Goal: Obtain resource: Obtain resource

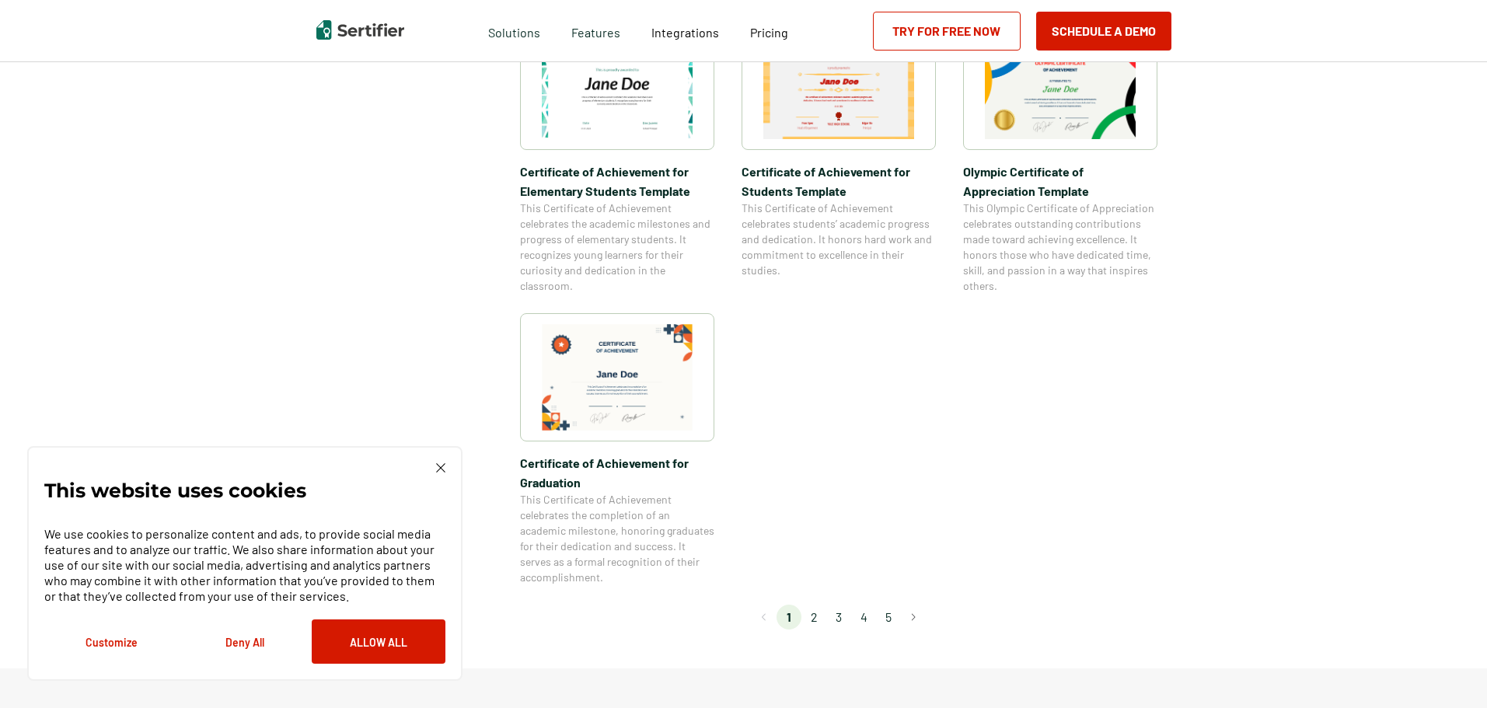
scroll to position [1243, 0]
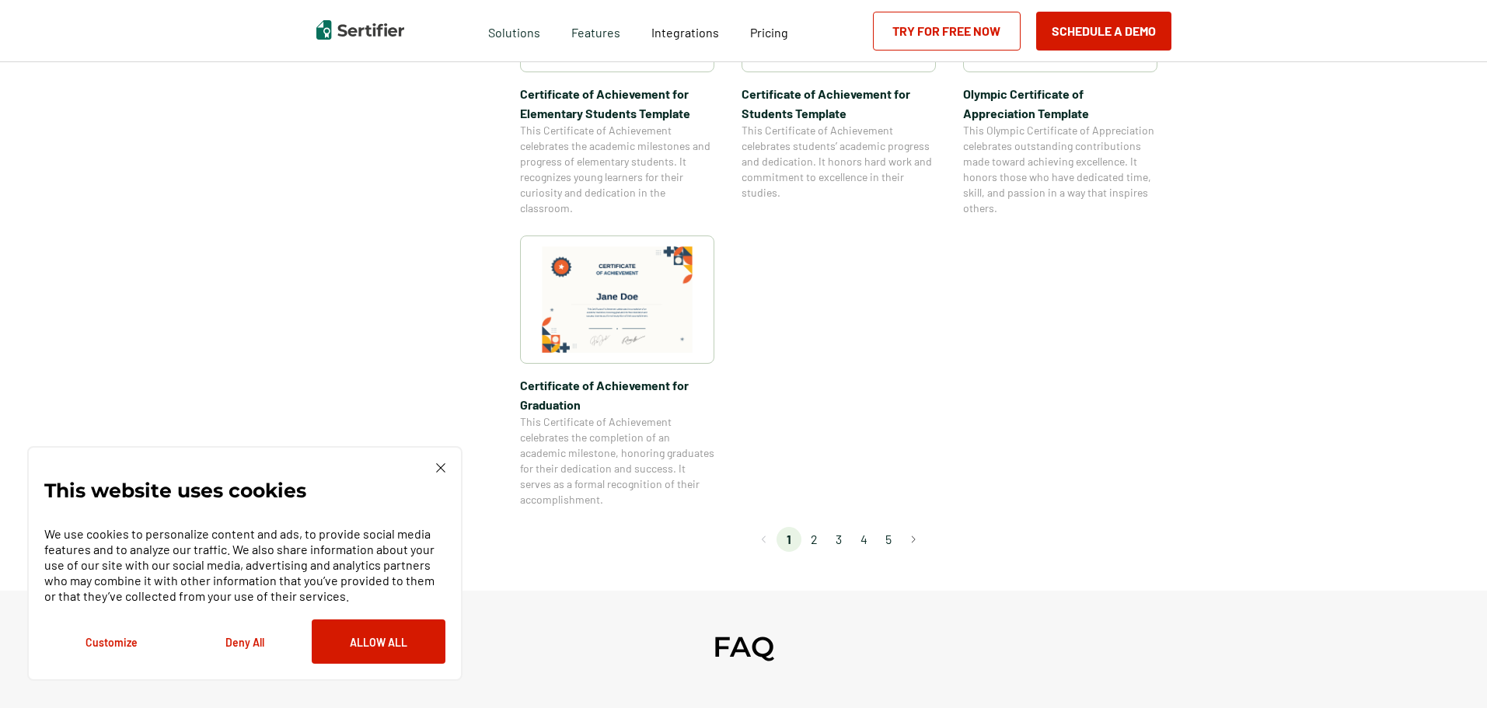
click at [814, 539] on li "2" at bounding box center [813, 539] width 25 height 25
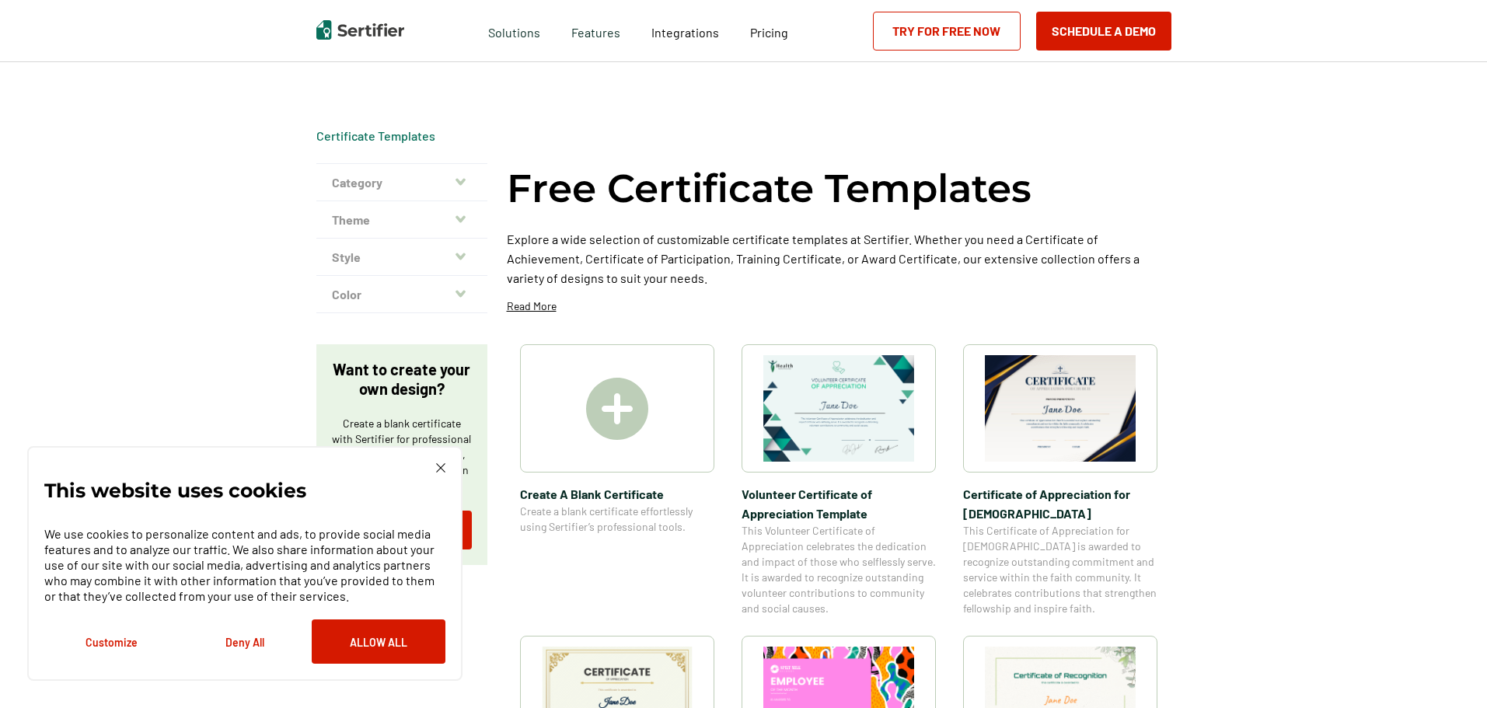
scroll to position [389, 0]
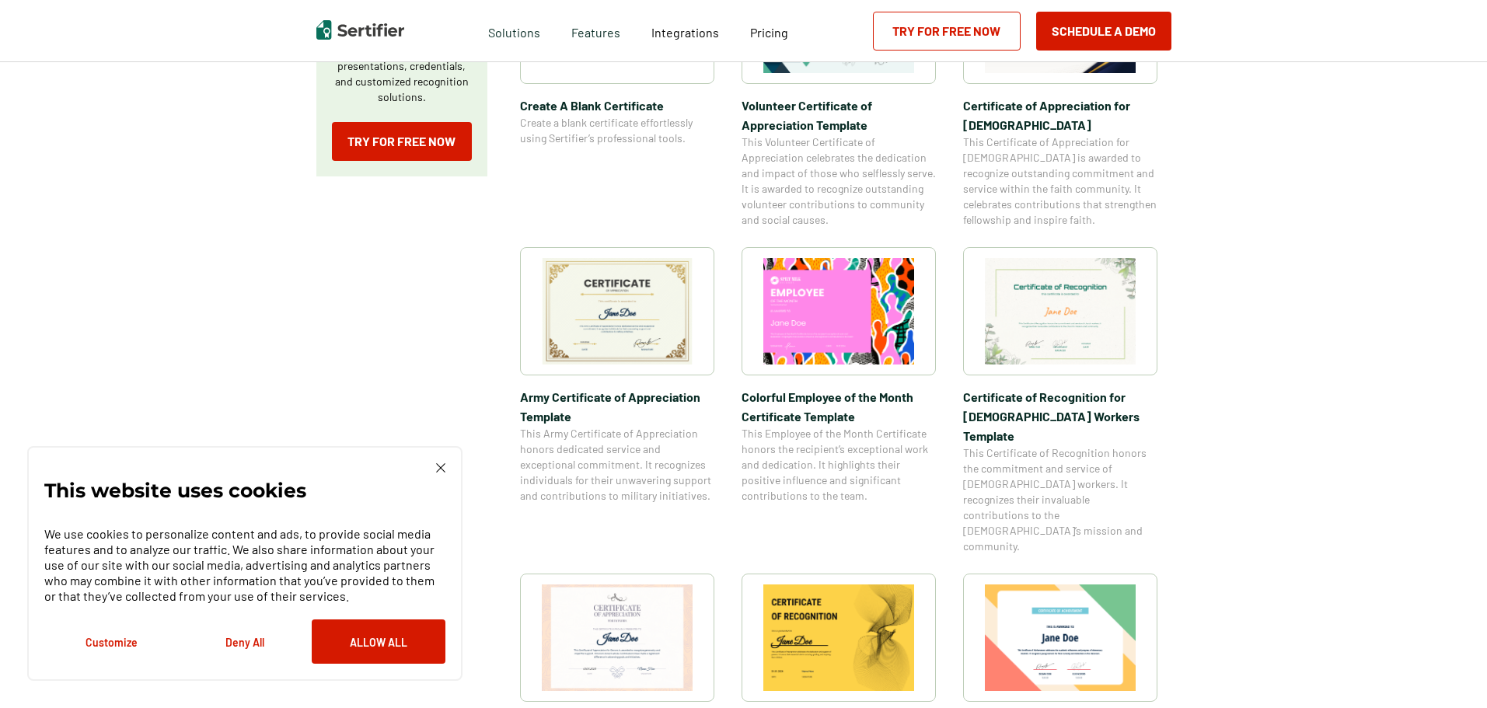
click at [601, 319] on img at bounding box center [617, 311] width 151 height 106
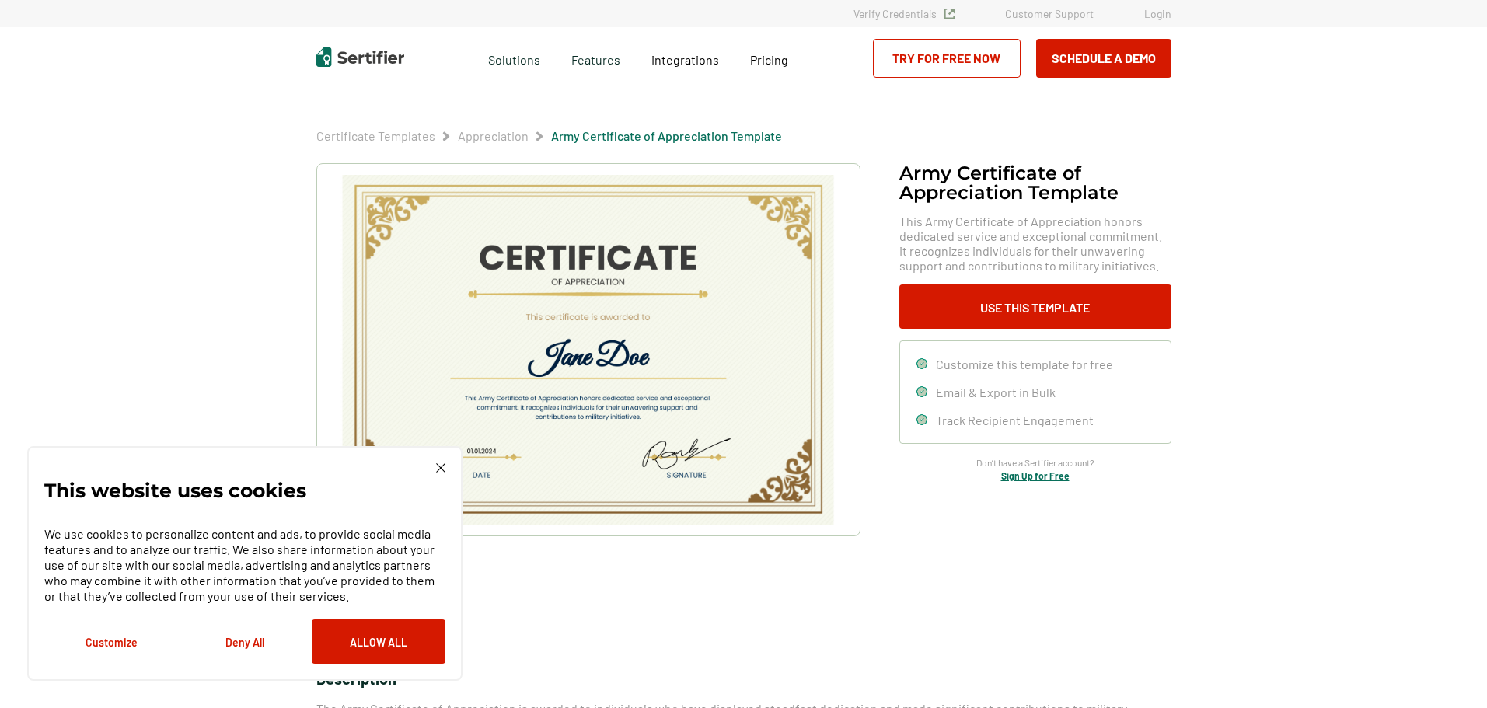
click at [439, 463] on img at bounding box center [440, 467] width 9 height 9
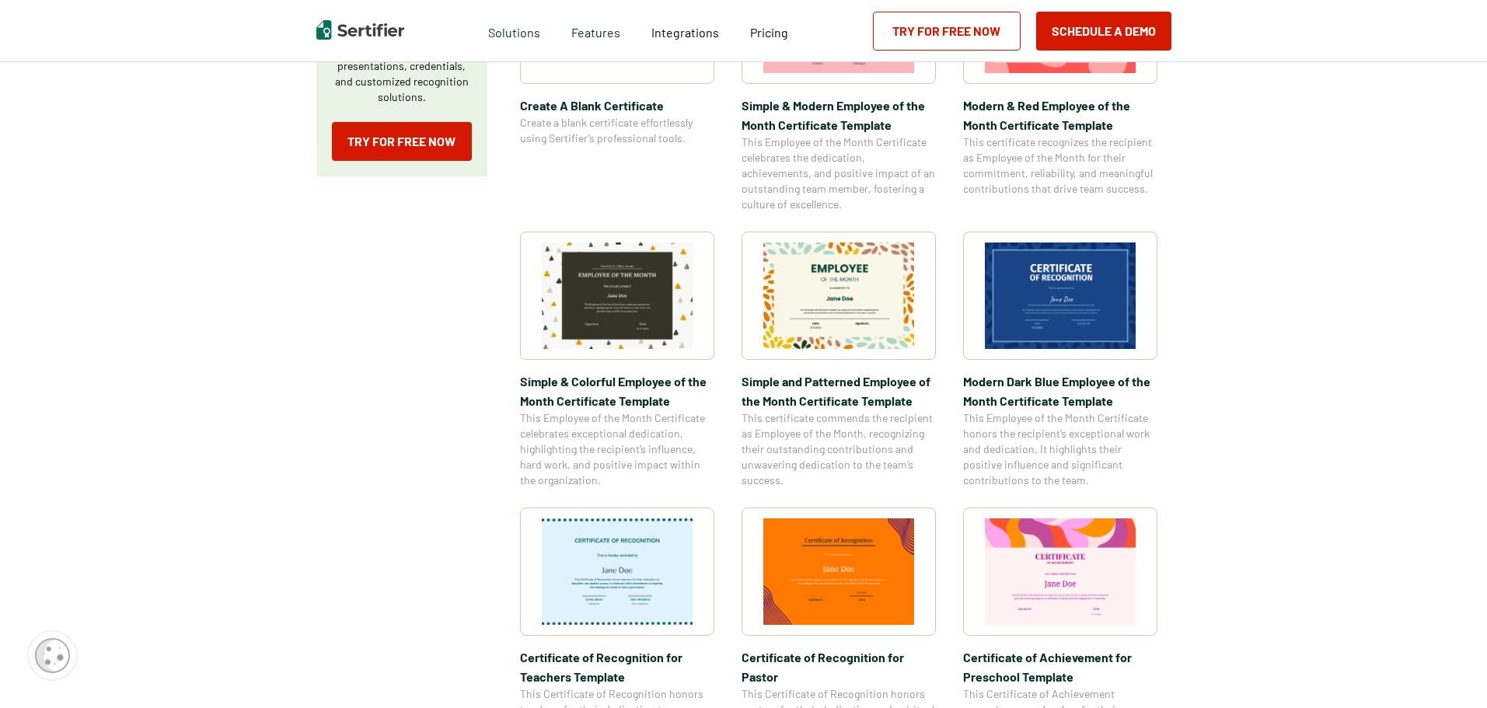
scroll to position [233, 0]
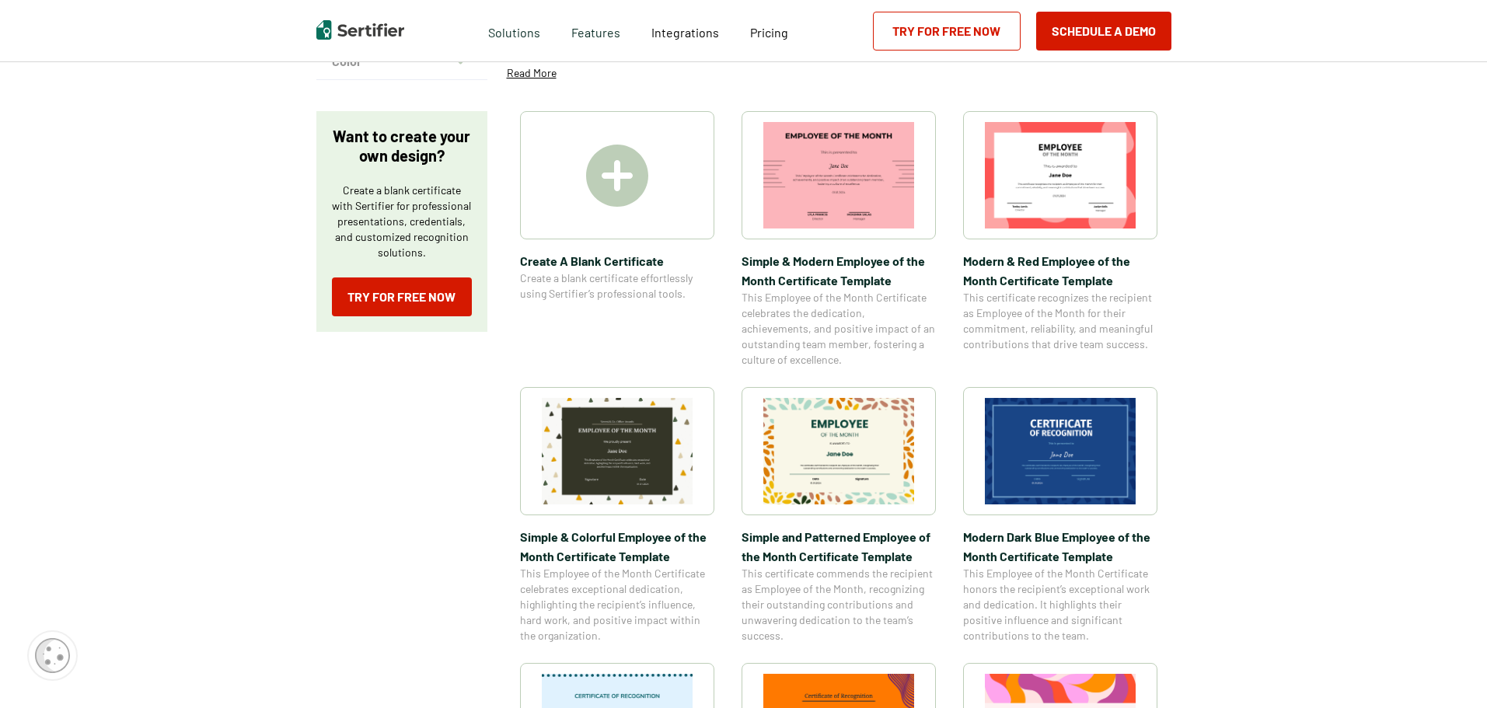
click at [621, 184] on img at bounding box center [617, 176] width 62 height 62
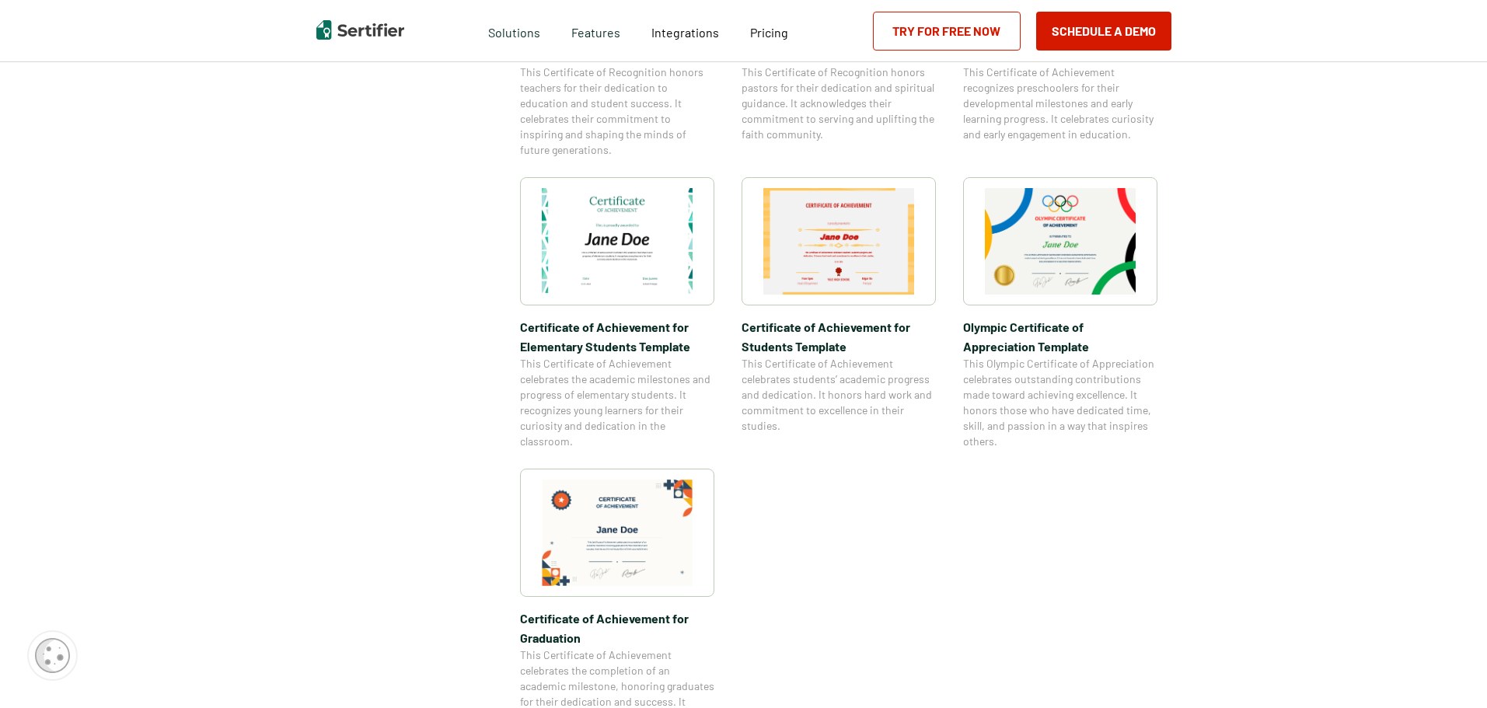
scroll to position [1088, 0]
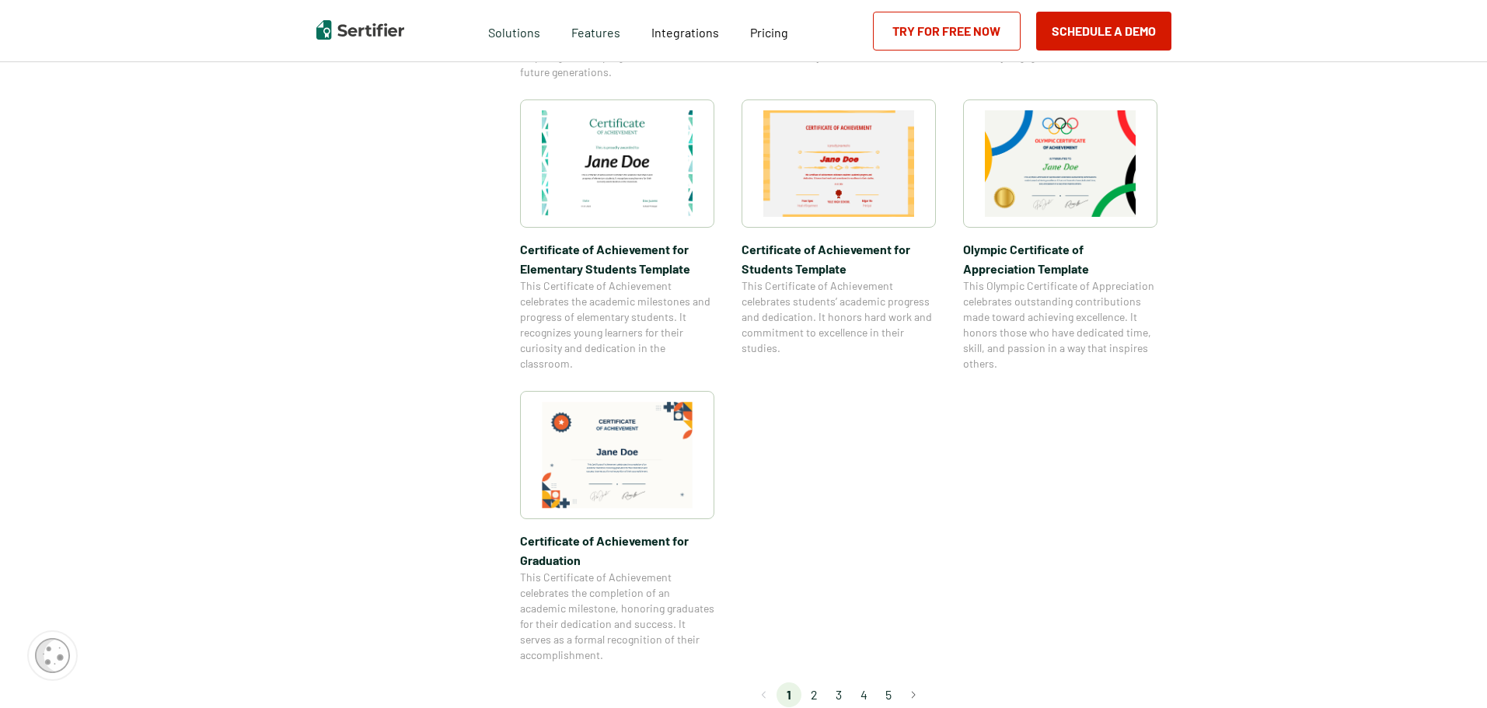
click at [820, 691] on li "2" at bounding box center [813, 694] width 25 height 25
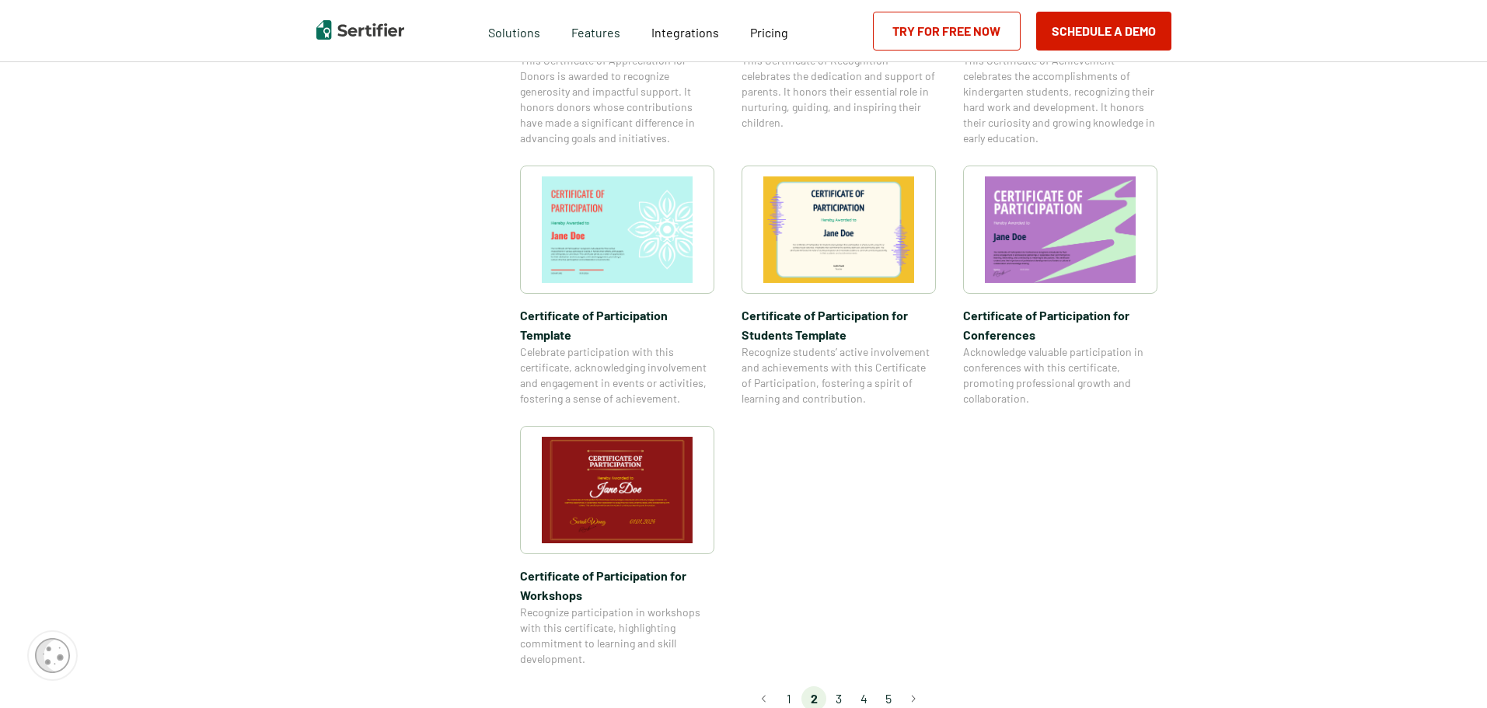
click at [844, 686] on li "3" at bounding box center [838, 698] width 25 height 25
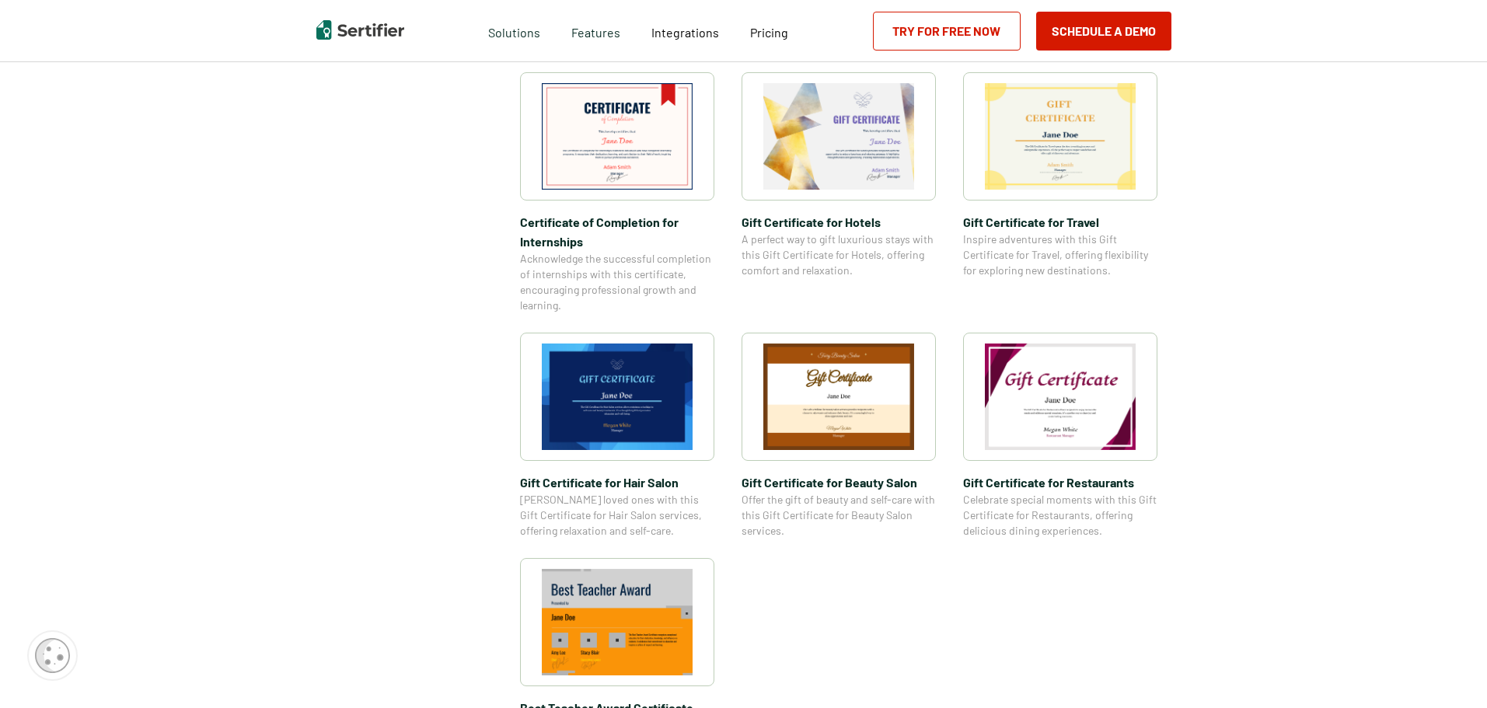
scroll to position [1010, 0]
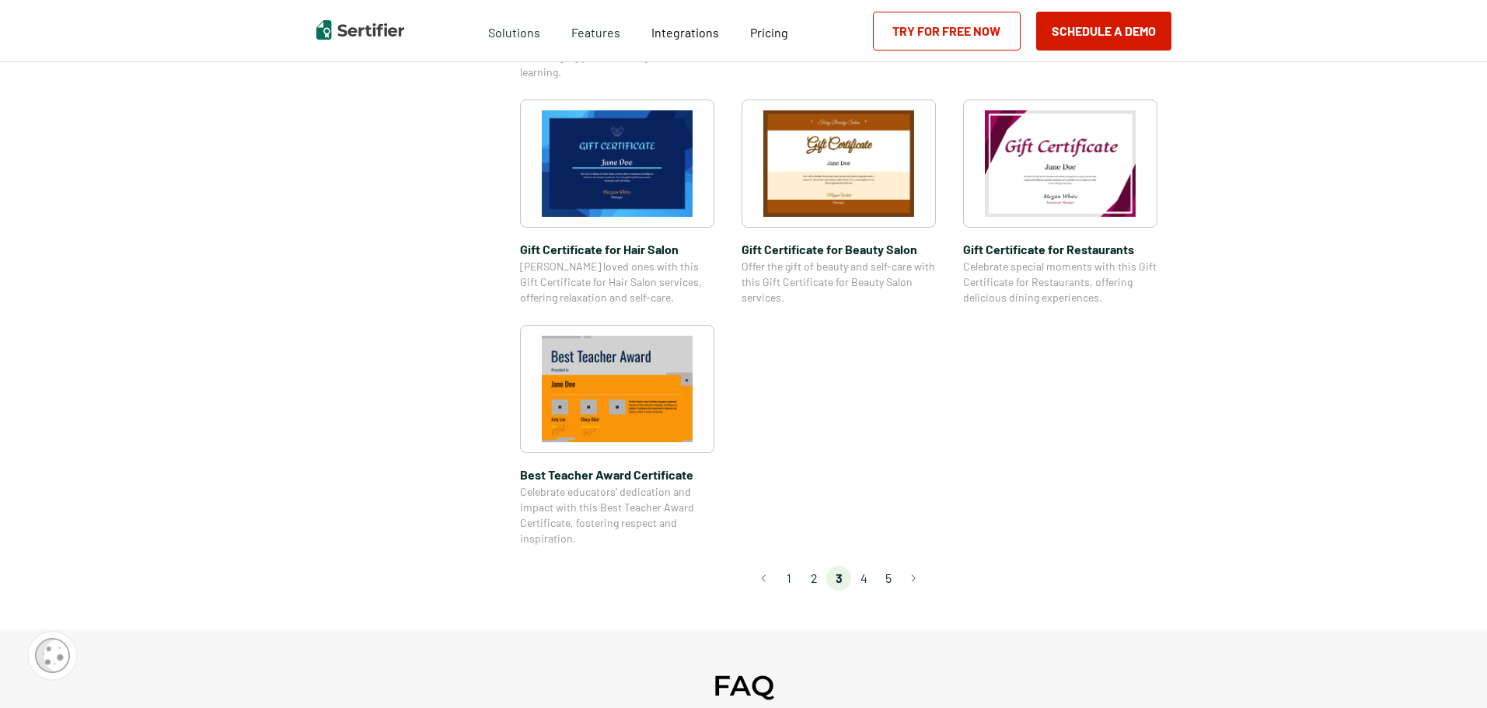
click at [865, 577] on li "4" at bounding box center [863, 578] width 25 height 25
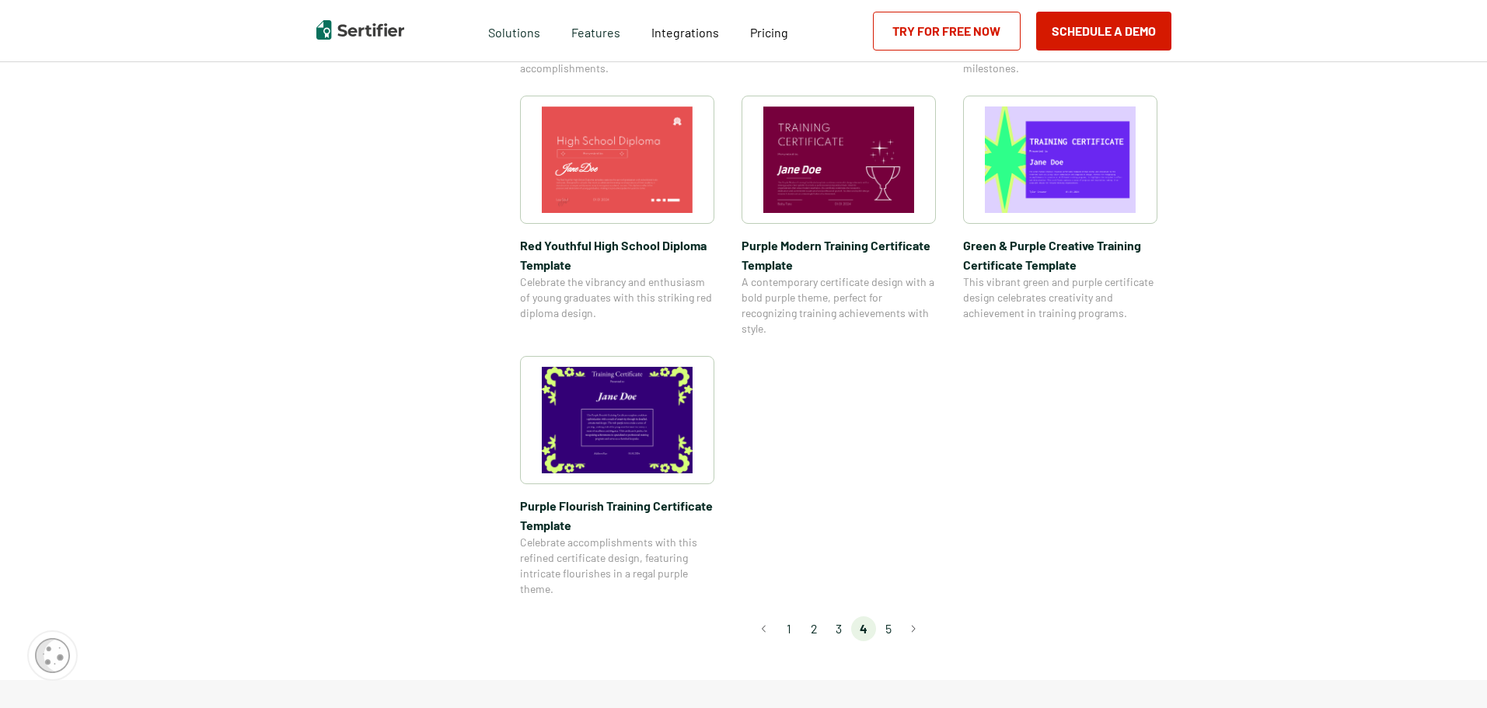
scroll to position [1088, 0]
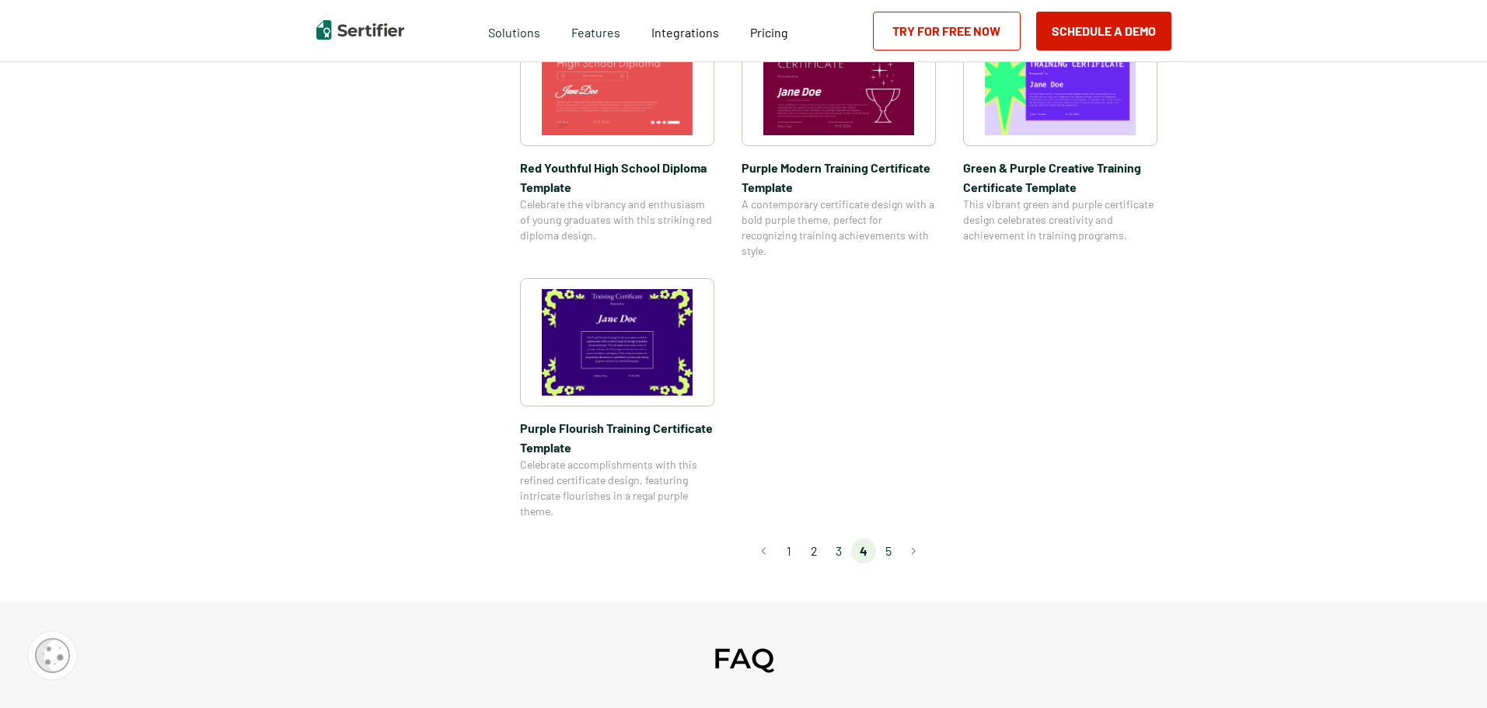
click at [891, 553] on li "5" at bounding box center [888, 551] width 25 height 25
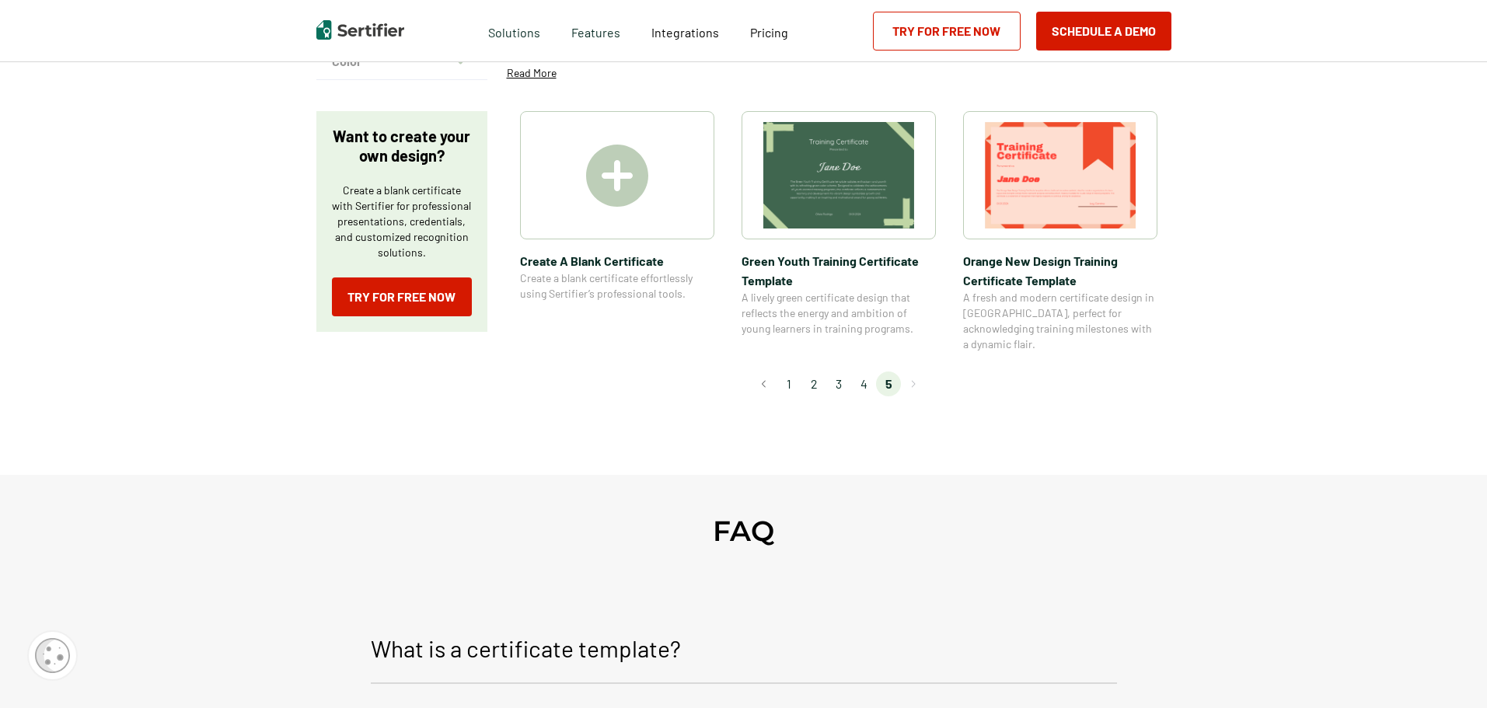
scroll to position [0, 0]
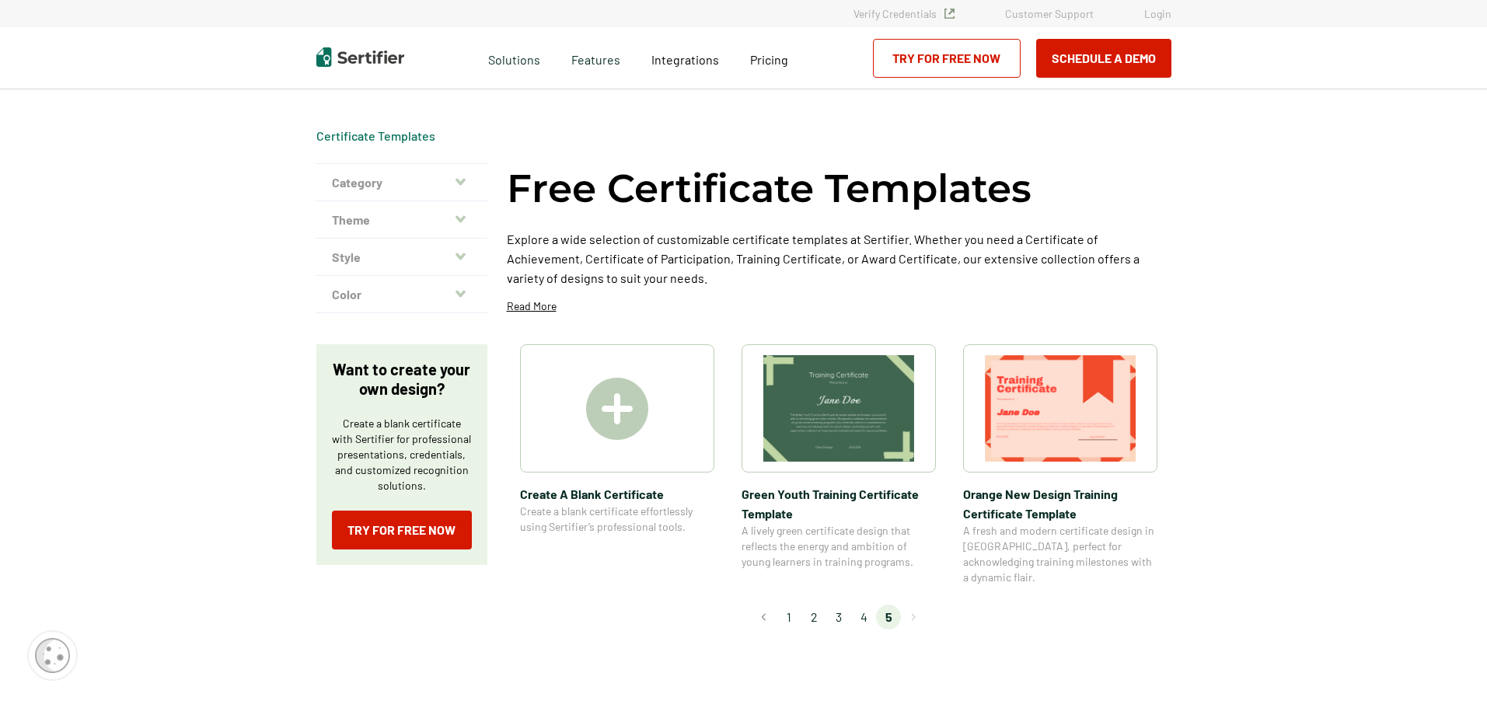
click at [790, 605] on li "1" at bounding box center [788, 617] width 25 height 25
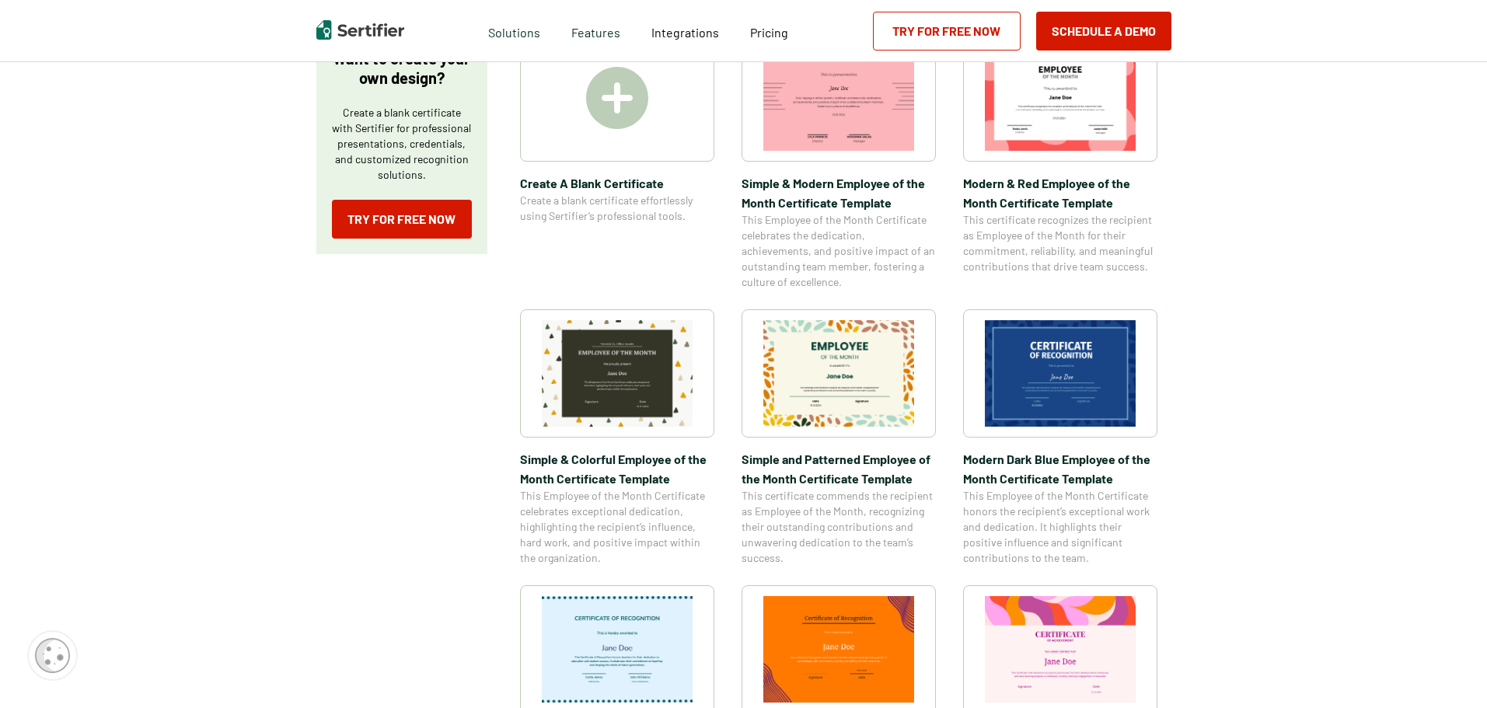
scroll to position [389, 0]
